Goal: Task Accomplishment & Management: Use online tool/utility

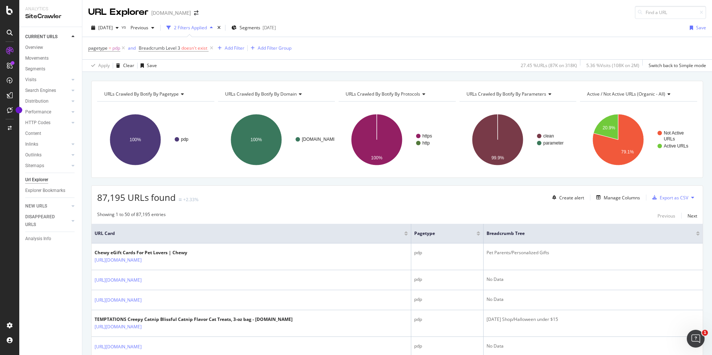
scroll to position [3, 0]
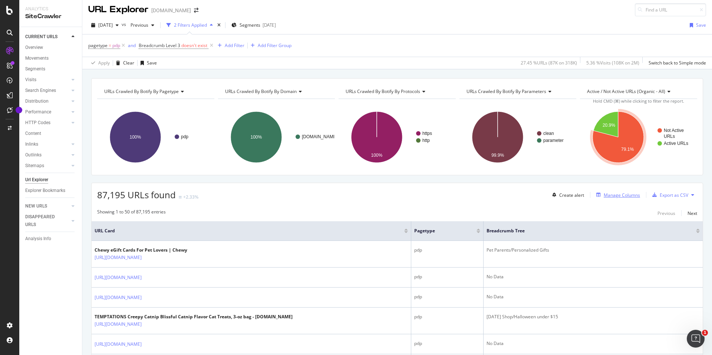
click at [617, 194] on div "Manage Columns" at bounding box center [622, 195] width 36 height 6
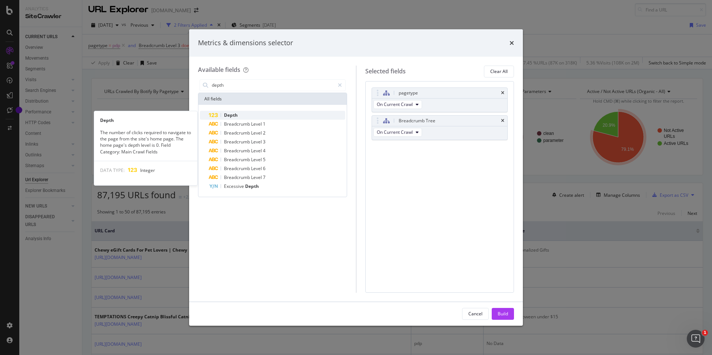
type input "depth"
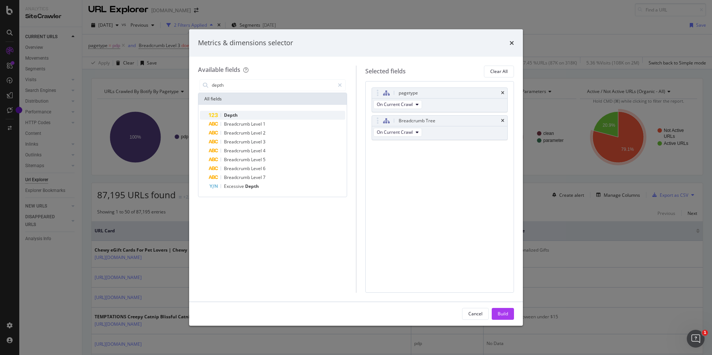
click at [289, 112] on div "Depth" at bounding box center [277, 115] width 136 height 9
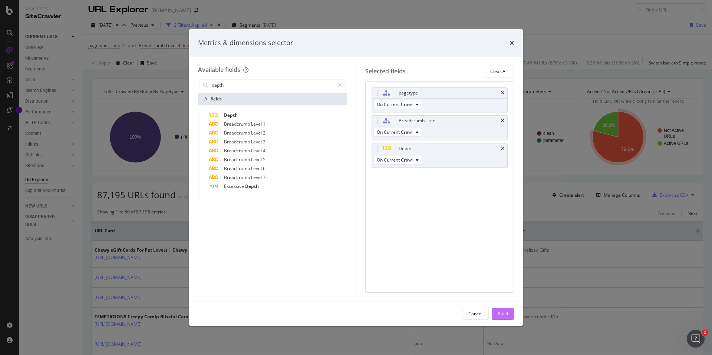
click at [513, 313] on button "Build" at bounding box center [503, 314] width 22 height 12
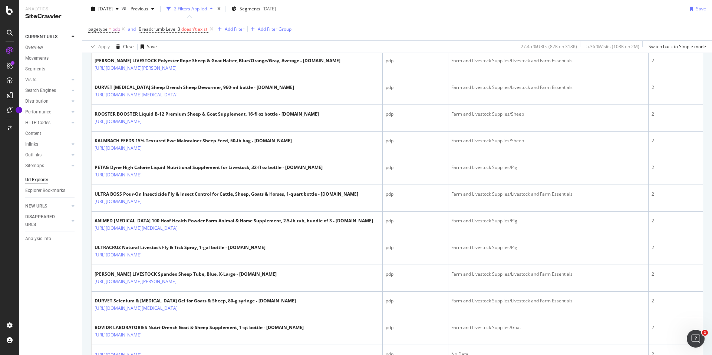
scroll to position [1146, 0]
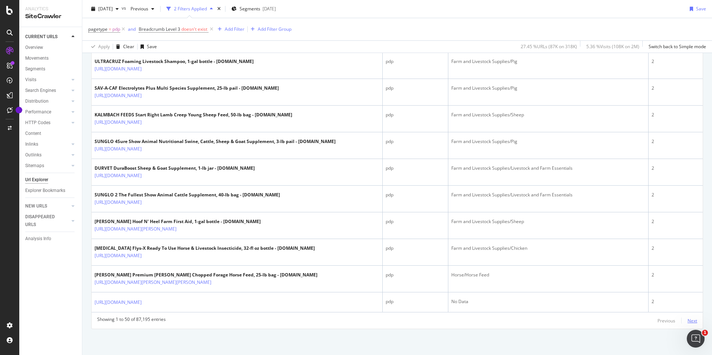
click at [688, 322] on div "Next" at bounding box center [693, 321] width 10 height 6
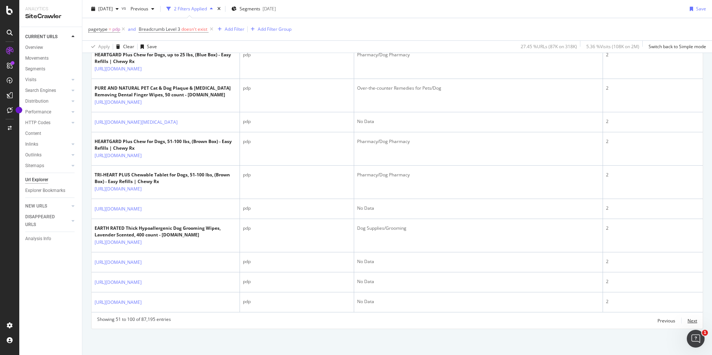
scroll to position [1619, 0]
